Goal: Task Accomplishment & Management: Use online tool/utility

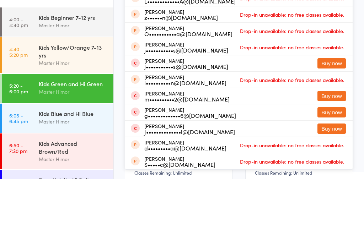
type input "Soren"
click at [163, 36] on div "[PERSON_NAME] p•••••••••a@[DOMAIN_NAME]" at bounding box center [185, 38] width 82 height 11
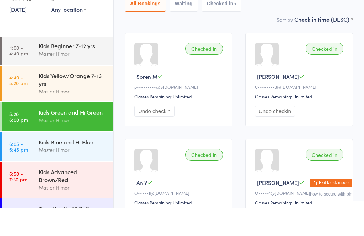
scroll to position [85, 0]
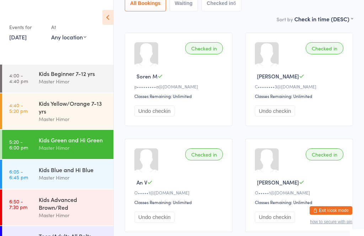
click at [70, 173] on div "Kids Blue and Hi Blue" at bounding box center [73, 170] width 69 height 8
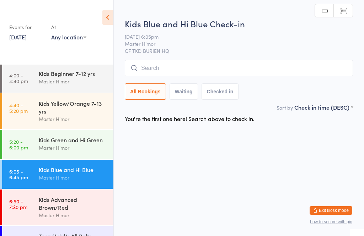
click at [168, 71] on input "search" at bounding box center [239, 68] width 228 height 16
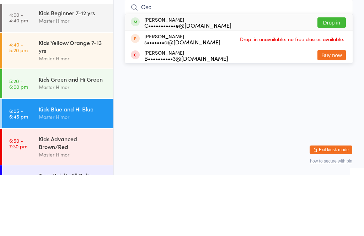
type input "Osc"
click at [328, 78] on button "Drop in" at bounding box center [331, 83] width 28 height 10
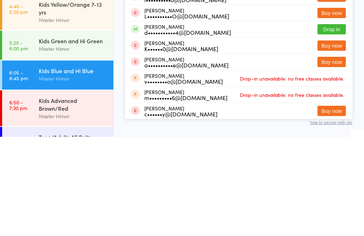
type input "[PERSON_NAME]"
click at [338, 124] on button "Drop in" at bounding box center [331, 129] width 28 height 10
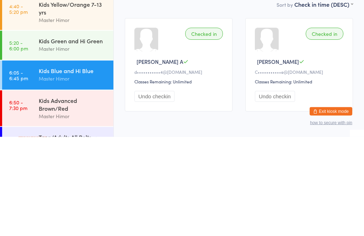
scroll to position [31, 0]
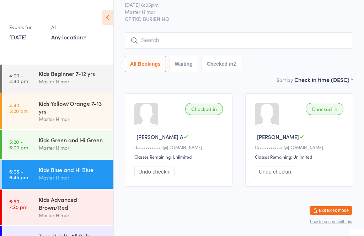
click at [273, 60] on div "All Bookings Waiting Checked in 2" at bounding box center [239, 64] width 228 height 16
click at [87, 177] on div "Master Himor" at bounding box center [73, 178] width 69 height 8
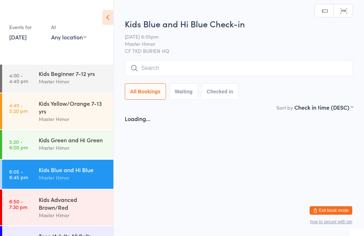
scroll to position [0, 0]
click at [235, 71] on input "search" at bounding box center [239, 68] width 228 height 16
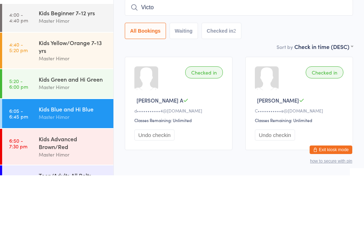
type input "[PERSON_NAME]"
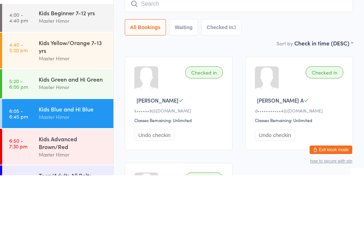
click at [278, 100] on div "Sort by Check in time (DESC) First name (ASC) First name (DESC) Last name (ASC)…" at bounding box center [239, 104] width 228 height 8
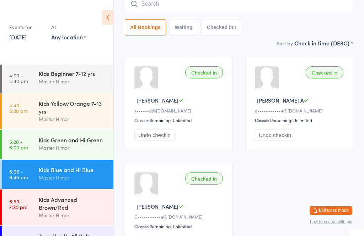
click at [240, 2] on input "search" at bounding box center [239, 4] width 228 height 16
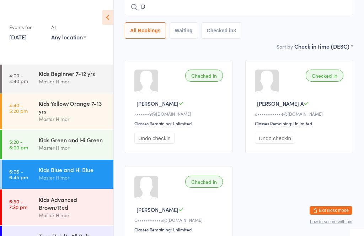
scroll to position [57, 0]
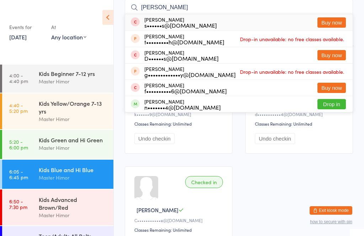
type input "[PERSON_NAME]"
click at [361, 72] on ui-view "Kids Blue and Hi Blue Check-in [DATE] 6:05pm Master Himor CF TKD BURIEN HQ Manu…" at bounding box center [239, 110] width 250 height 314
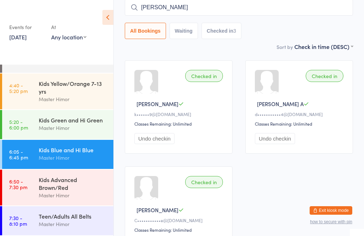
scroll to position [24, 0]
click at [69, 185] on div "Kids Advanced Brown/Red" at bounding box center [73, 184] width 69 height 16
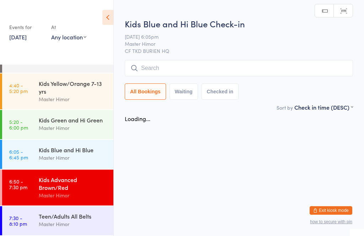
click at [63, 184] on div "Kids Advanced Brown/Red" at bounding box center [73, 184] width 69 height 16
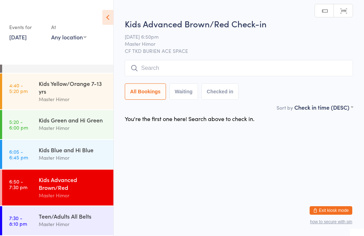
click at [172, 61] on input "search" at bounding box center [239, 68] width 228 height 16
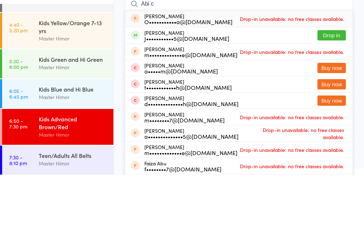
type input "Abi c"
click at [336, 91] on button "Drop in" at bounding box center [331, 96] width 28 height 10
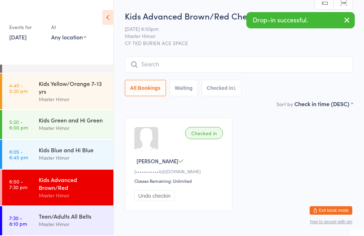
click at [159, 63] on input "search" at bounding box center [239, 64] width 228 height 16
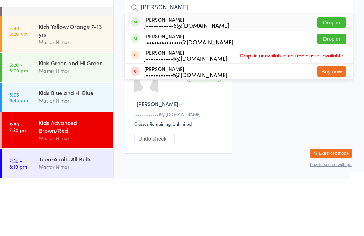
type input "[PERSON_NAME]"
click at [330, 71] on div "[PERSON_NAME] J•••••••••••5@[DOMAIN_NAME] Drop in" at bounding box center [238, 79] width 227 height 16
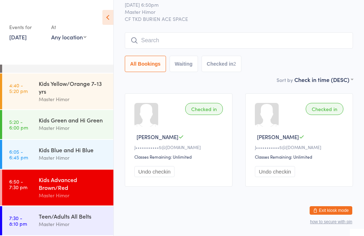
scroll to position [24, 0]
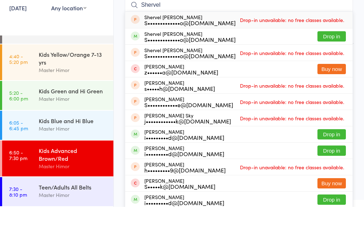
type input "Shervel"
click at [334, 60] on button "Drop in" at bounding box center [331, 65] width 28 height 10
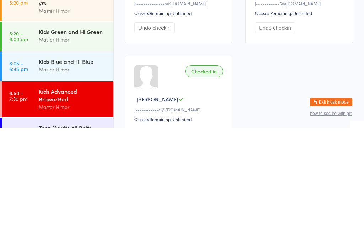
scroll to position [9, 0]
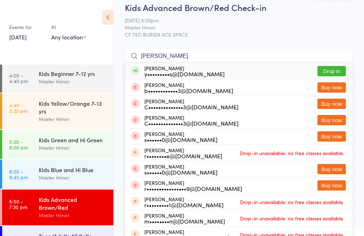
type input "[PERSON_NAME]"
click at [332, 71] on button "Drop in" at bounding box center [331, 71] width 28 height 10
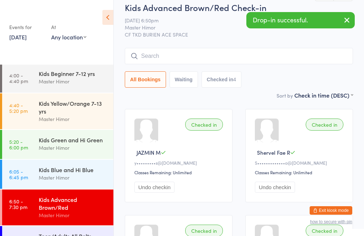
click at [183, 50] on input "search" at bounding box center [239, 56] width 228 height 16
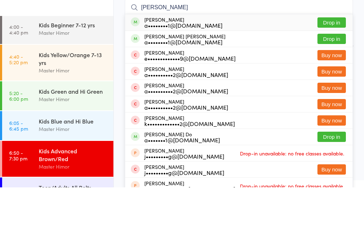
type input "[PERSON_NAME]"
click at [334, 82] on button "Drop in" at bounding box center [331, 87] width 28 height 10
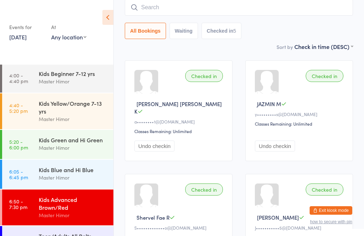
scroll to position [0, 0]
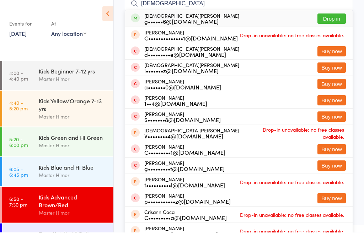
type input "[DEMOGRAPHIC_DATA]"
click at [333, 20] on button "Drop in" at bounding box center [331, 22] width 28 height 10
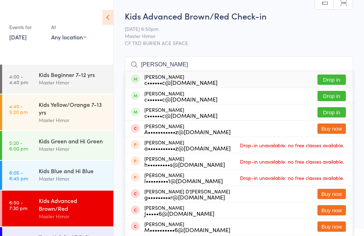
type input "[PERSON_NAME]"
click at [327, 72] on div "[PERSON_NAME] c••••••c@[DOMAIN_NAME] Drop in" at bounding box center [238, 79] width 227 height 16
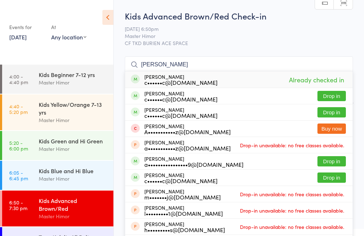
click at [201, 60] on input "[PERSON_NAME]" at bounding box center [239, 64] width 228 height 16
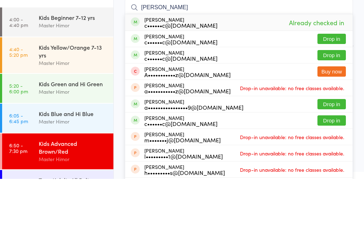
click at [200, 56] on input "[PERSON_NAME]" at bounding box center [239, 64] width 228 height 16
click at [204, 56] on input "[PERSON_NAME]" at bounding box center [239, 64] width 228 height 16
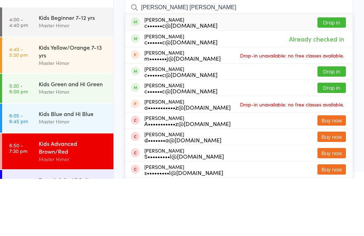
type input "[PERSON_NAME] [PERSON_NAME]"
click at [332, 75] on button "Drop in" at bounding box center [331, 80] width 28 height 10
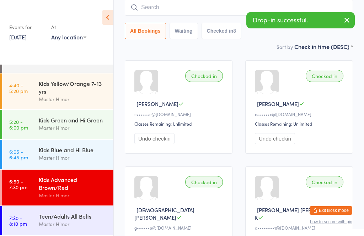
scroll to position [24, 0]
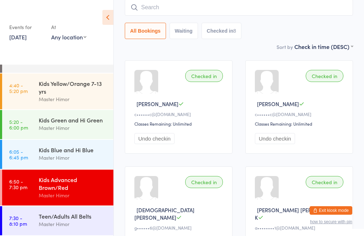
click at [21, 218] on time "7:30 - 8:10 pm" at bounding box center [18, 220] width 18 height 11
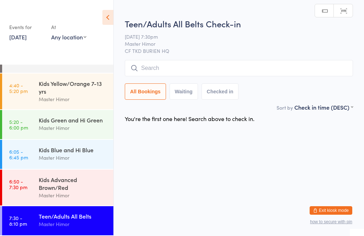
click at [194, 57] on div "Teen/Adults All Belts Check-in [DATE] 7:30pm Master Himor CF TKD BURIEN HQ Manu…" at bounding box center [239, 61] width 228 height 86
click at [199, 69] on input "search" at bounding box center [239, 68] width 228 height 16
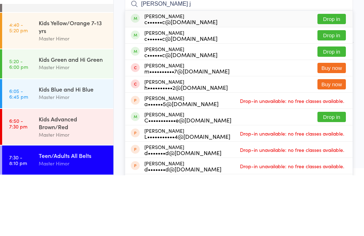
type input "[PERSON_NAME] j"
click at [327, 75] on button "Drop in" at bounding box center [331, 80] width 28 height 10
